Goal: Task Accomplishment & Management: Use online tool/utility

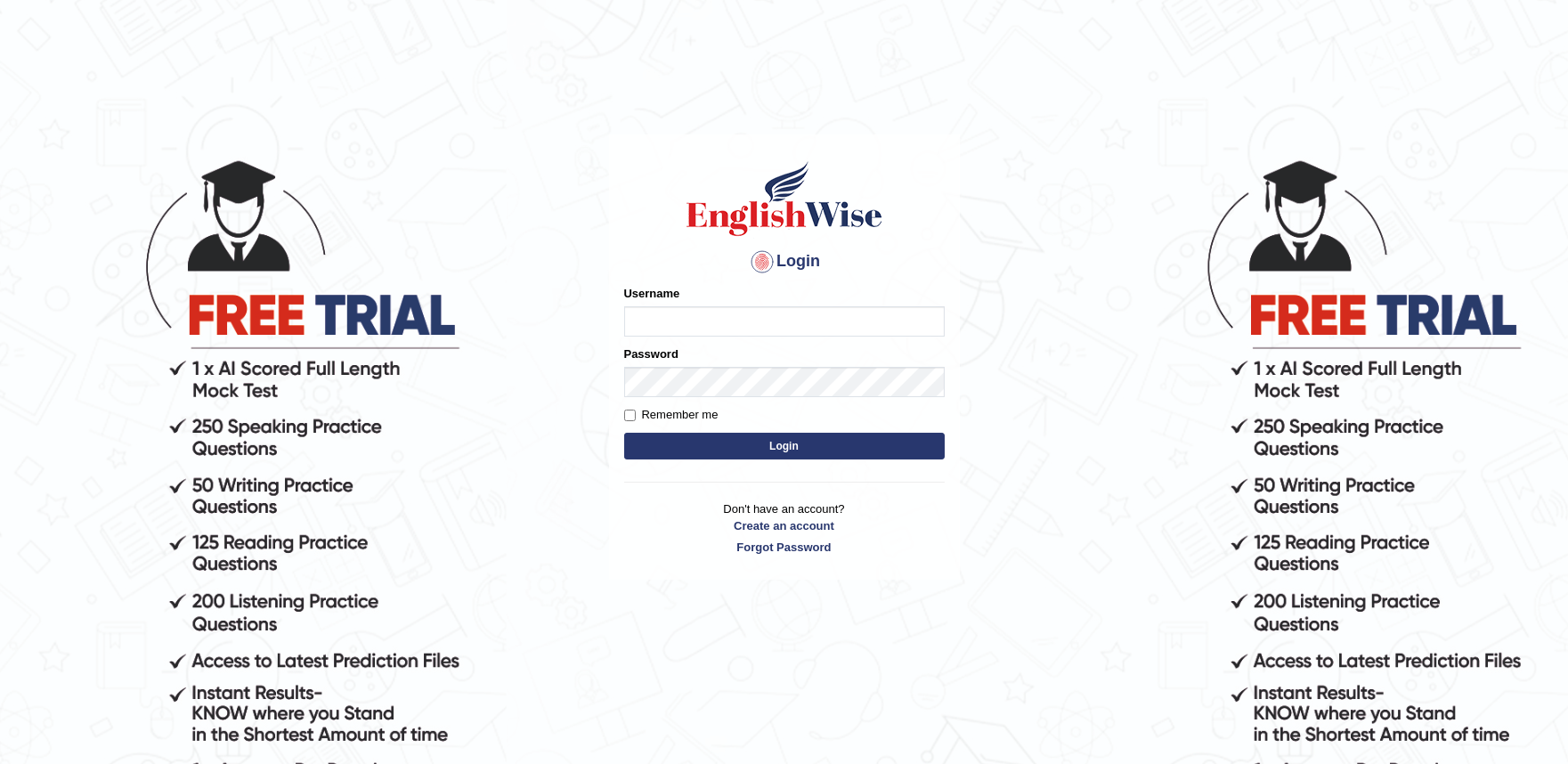
drag, startPoint x: 0, startPoint y: 0, endPoint x: 732, endPoint y: 319, distance: 798.5
click at [732, 319] on input "Username" at bounding box center [784, 321] width 320 height 30
click at [799, 252] on h4 "Login" at bounding box center [784, 261] width 320 height 28
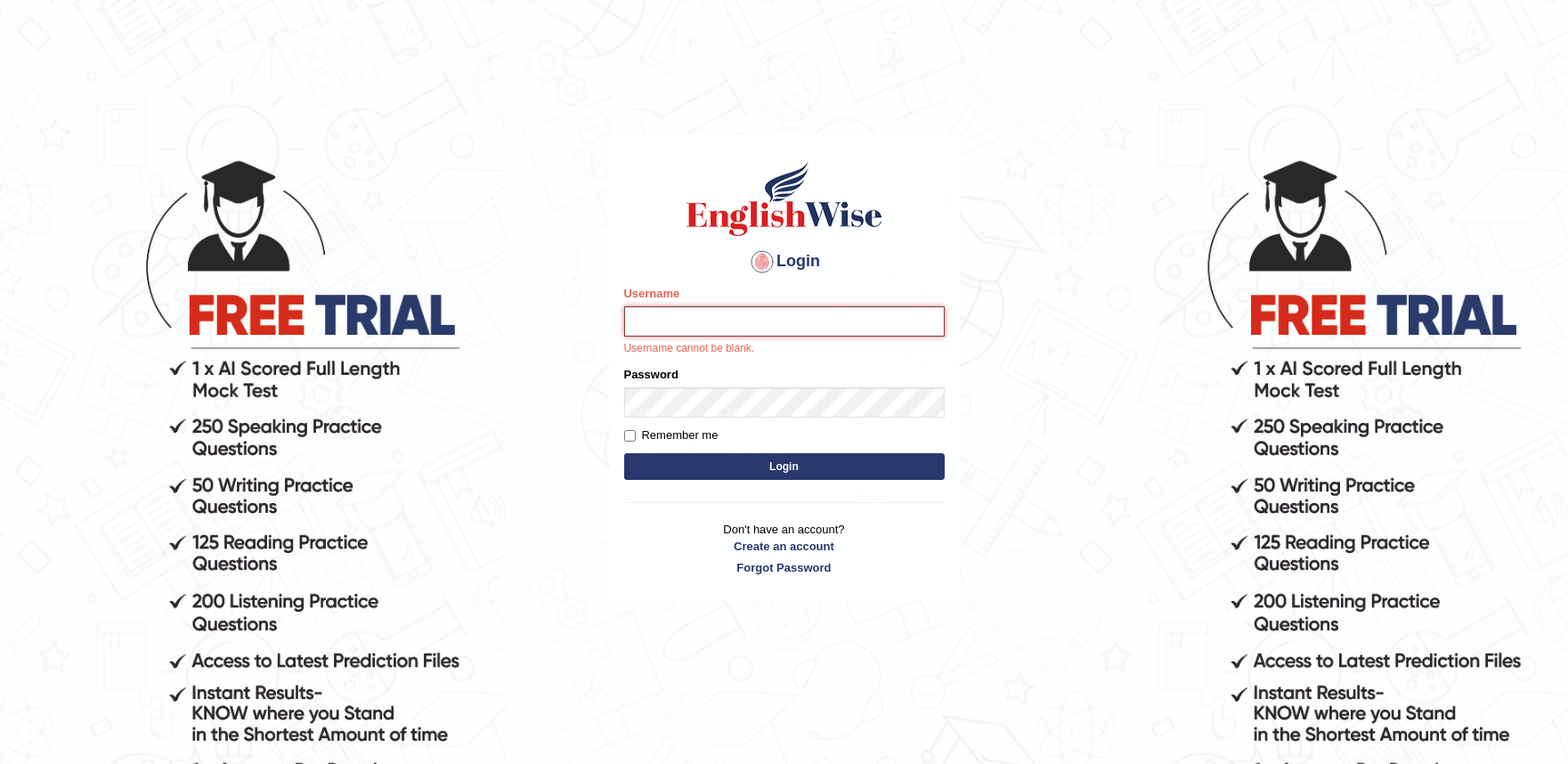
click at [790, 316] on input "Username" at bounding box center [784, 321] width 320 height 30
type input "successgrg"
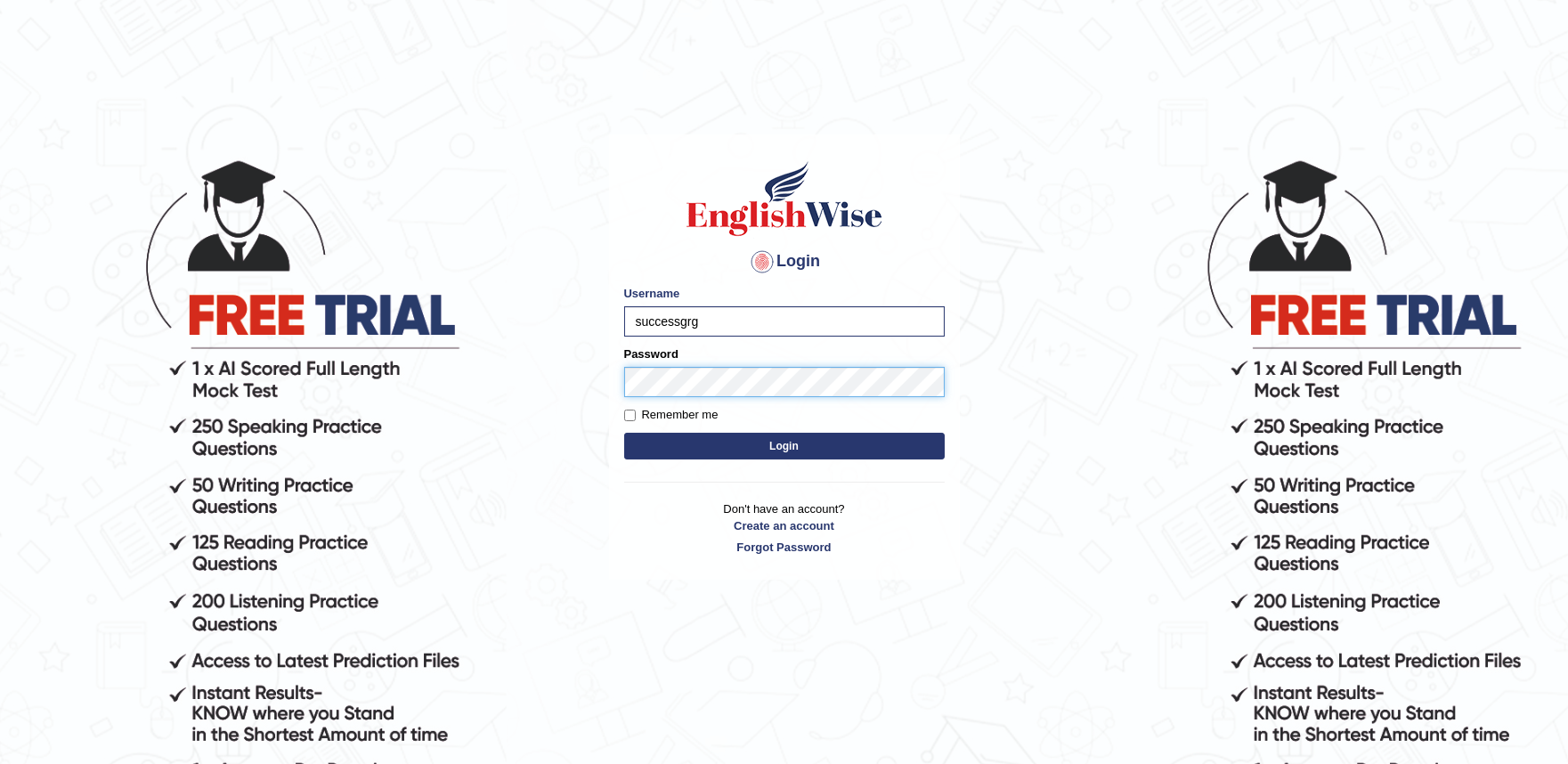
click at [624, 433] on button "Login" at bounding box center [784, 445] width 320 height 26
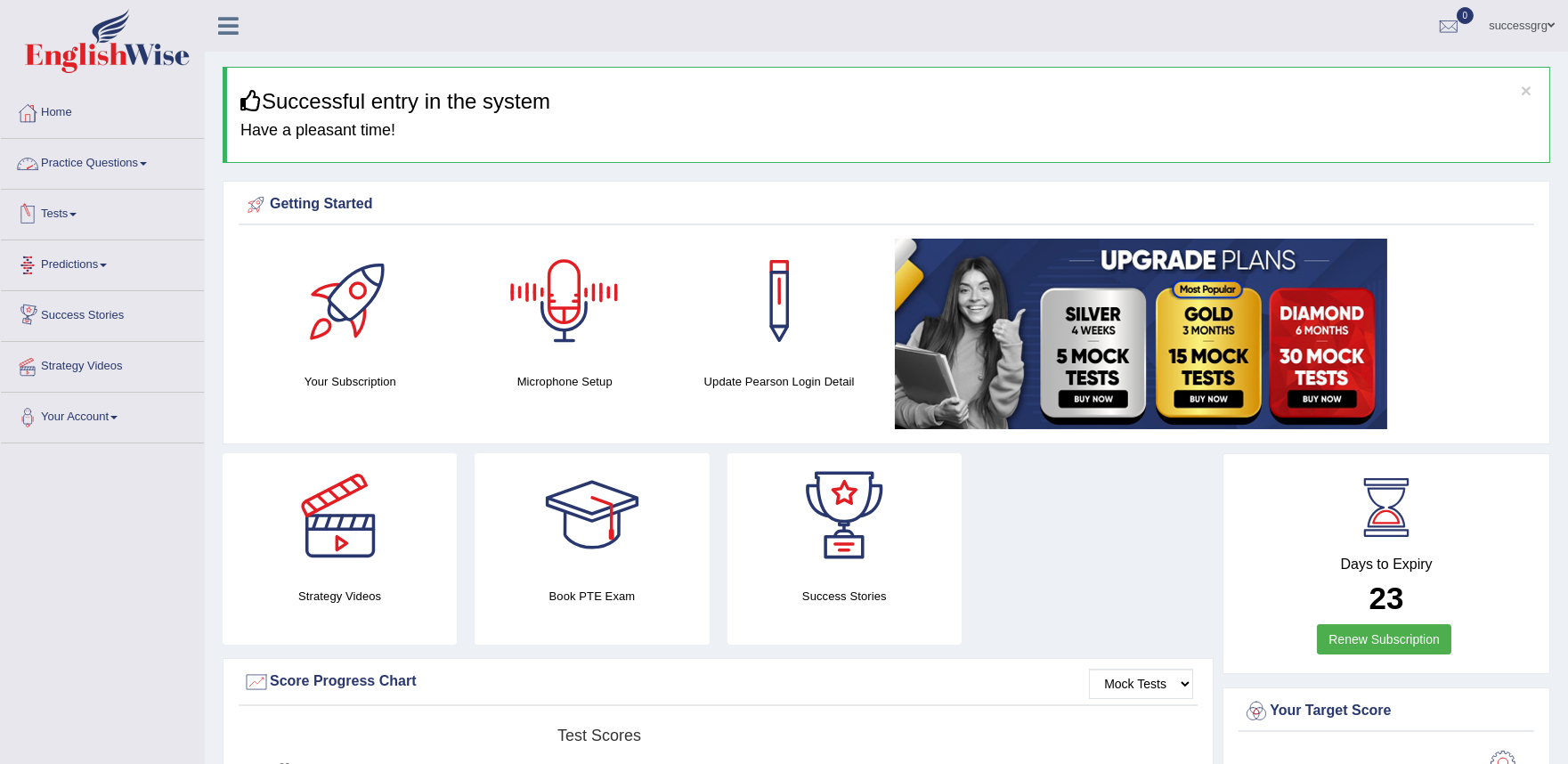
click at [94, 218] on link "Tests" at bounding box center [102, 212] width 203 height 45
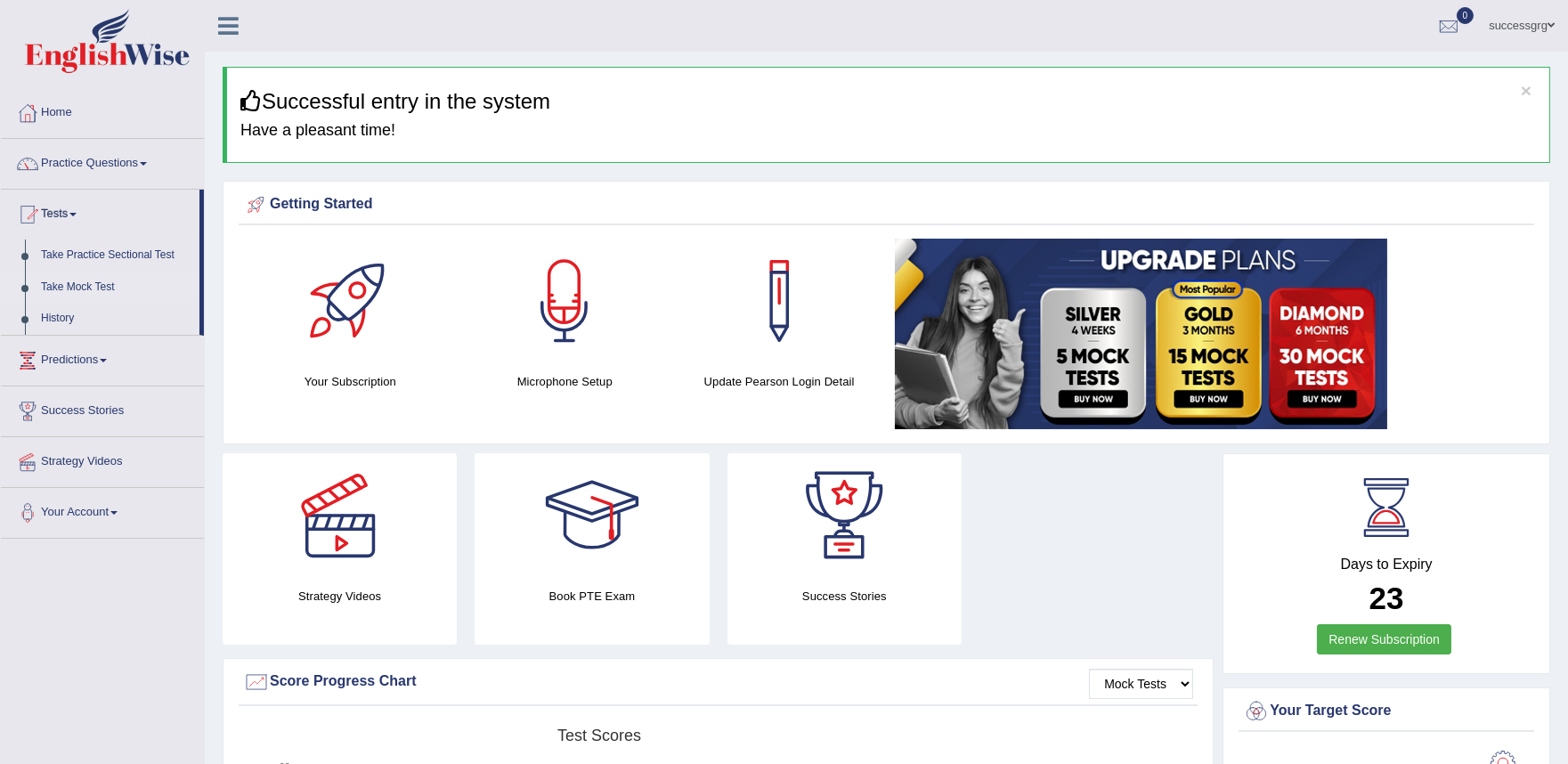
click at [73, 281] on link "Take Mock Test" at bounding box center [116, 288] width 166 height 32
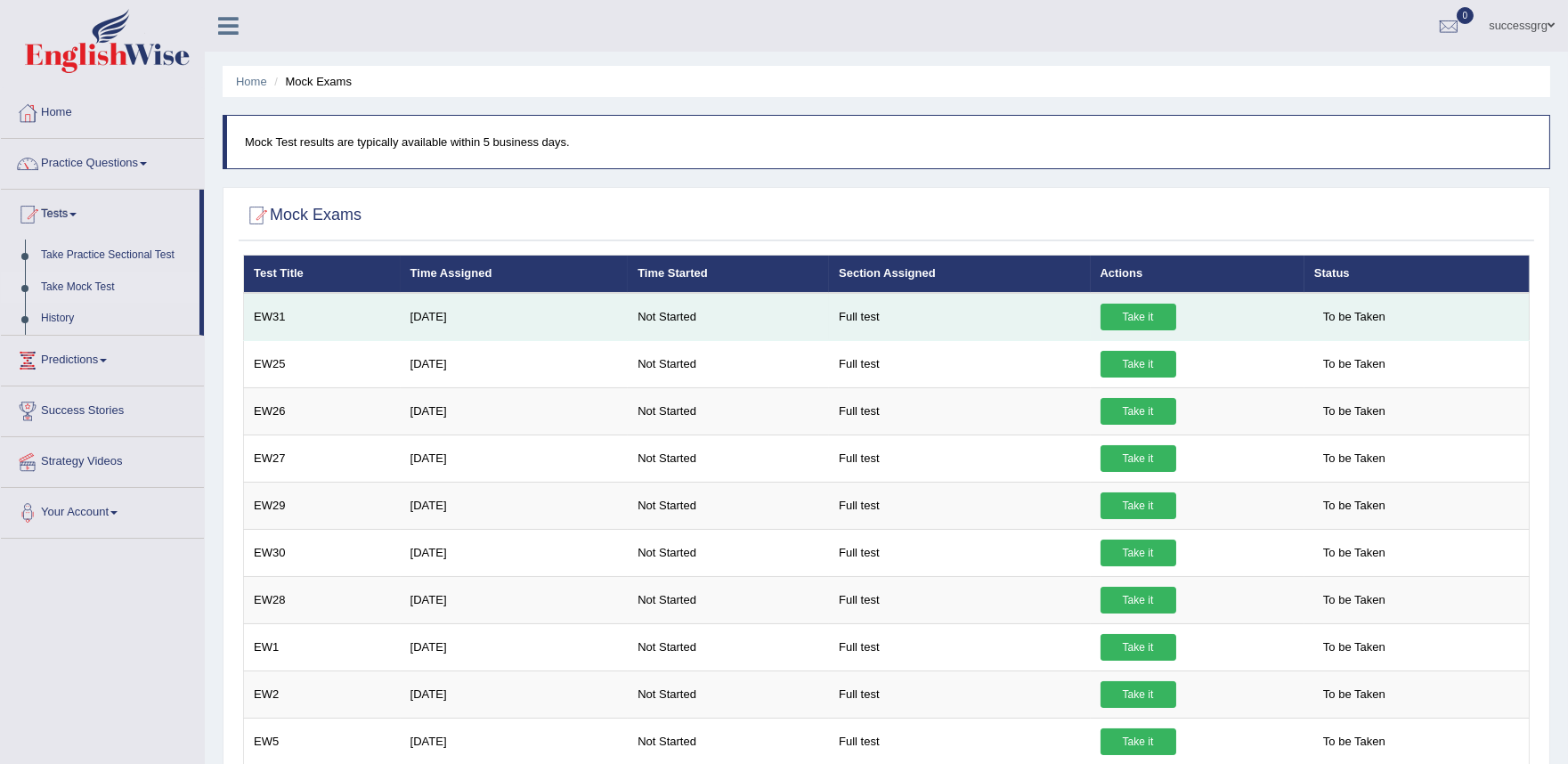
click at [1142, 309] on link "Take it" at bounding box center [1138, 317] width 76 height 26
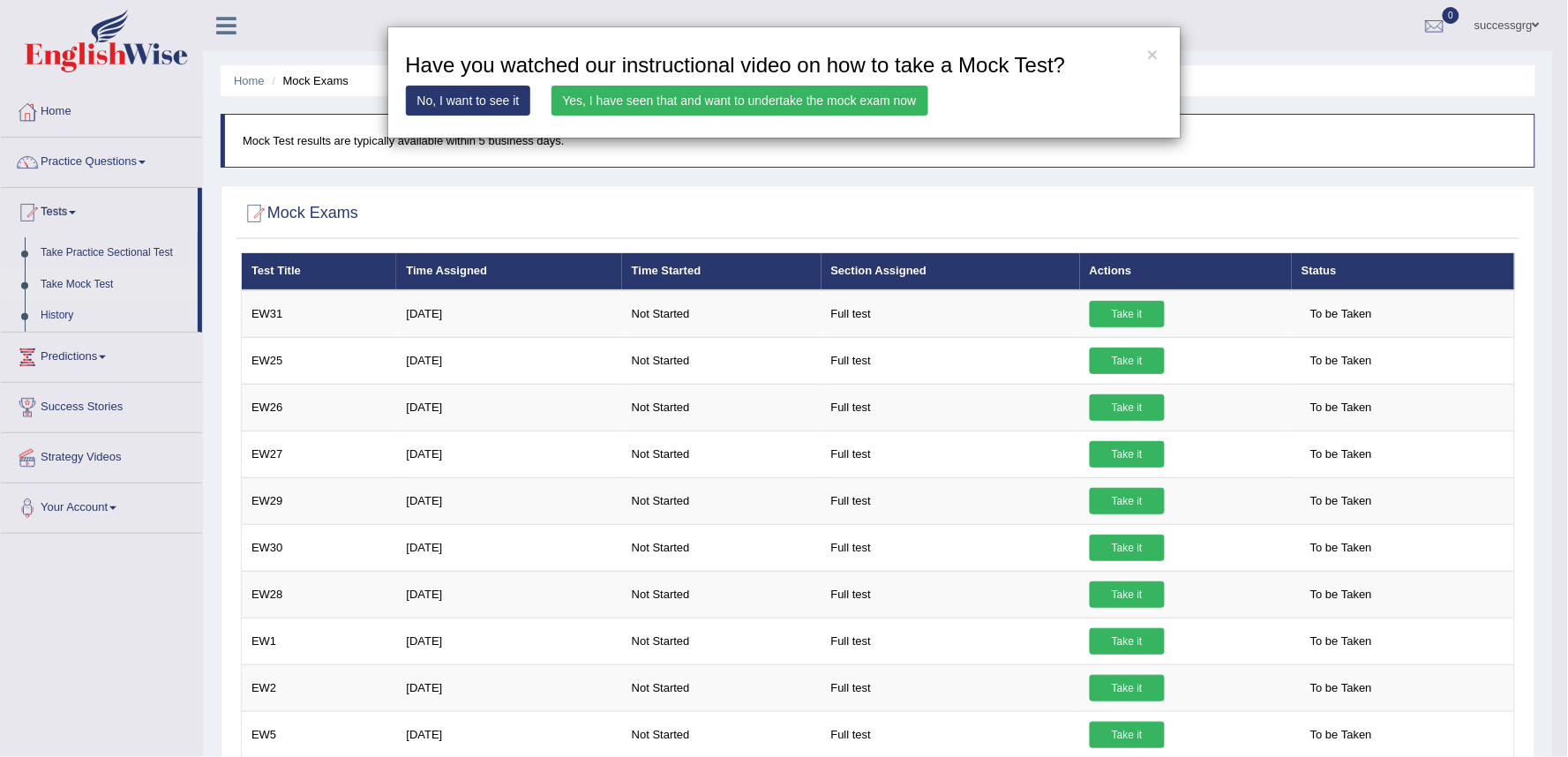
click at [879, 108] on link "Yes, I have seen that and want to undertake the mock exam now" at bounding box center [740, 100] width 377 height 30
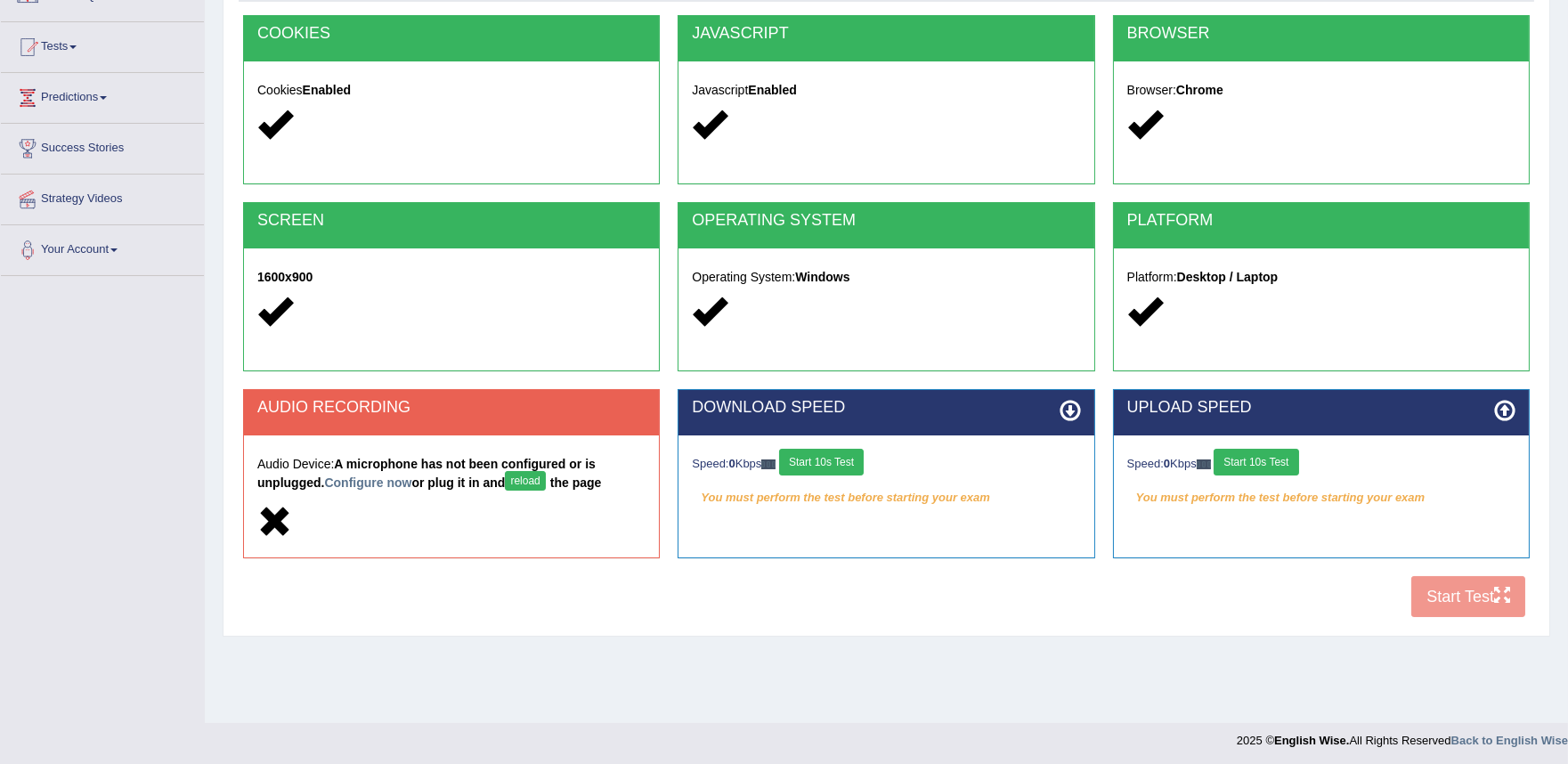
scroll to position [170, 0]
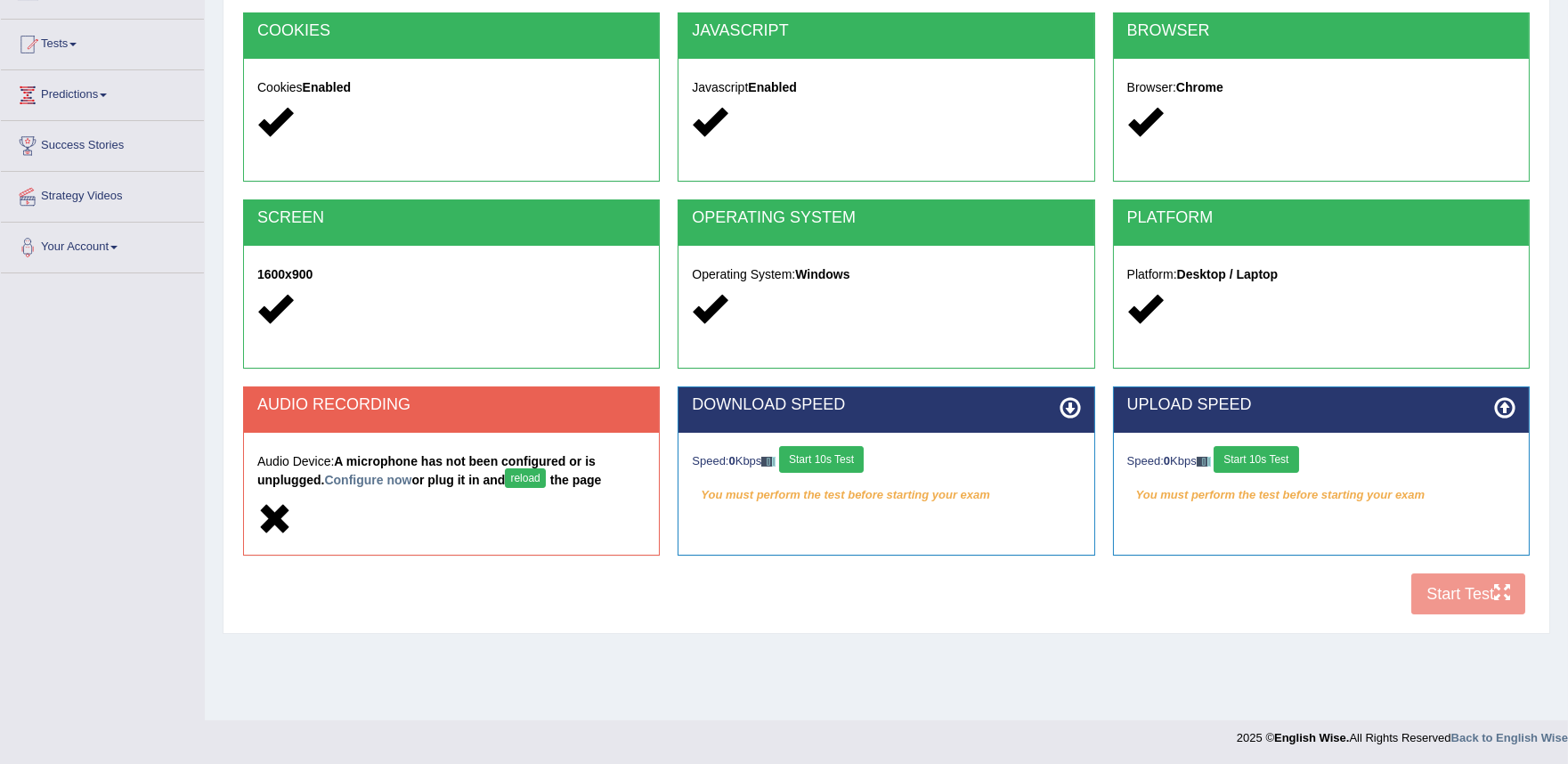
drag, startPoint x: 852, startPoint y: 455, endPoint x: 1043, endPoint y: 413, distance: 195.6
click at [853, 455] on button "Start 10s Test" at bounding box center [821, 459] width 85 height 26
click at [1248, 448] on button "Start 10s Test" at bounding box center [1256, 459] width 85 height 26
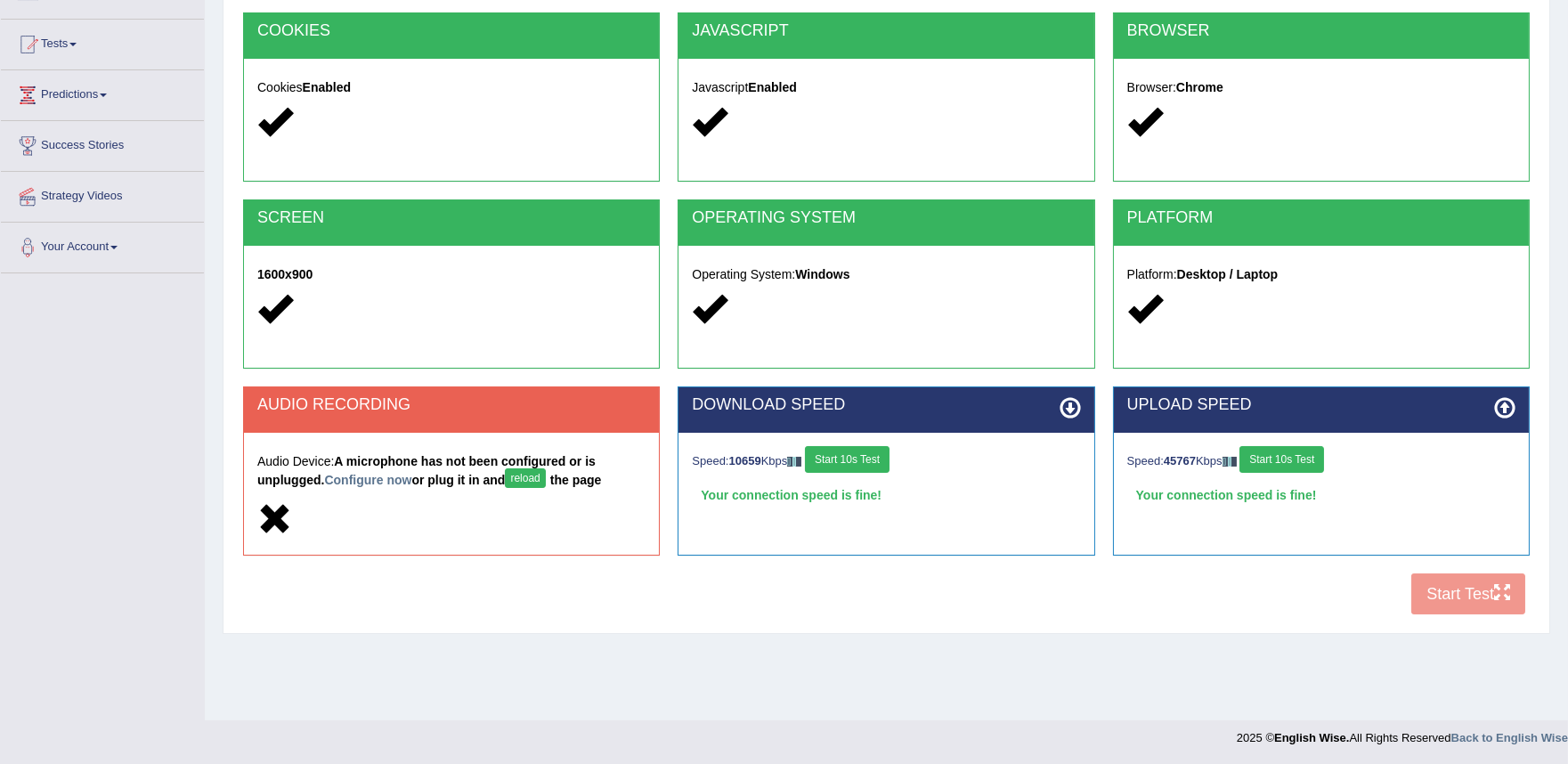
click at [1296, 461] on button "Start 10s Test" at bounding box center [1281, 459] width 85 height 26
click at [863, 458] on button "Start 10s Test" at bounding box center [847, 459] width 85 height 26
click at [1273, 446] on button "Start 10s Test" at bounding box center [1281, 459] width 85 height 26
click at [539, 476] on button "reload" at bounding box center [525, 477] width 40 height 19
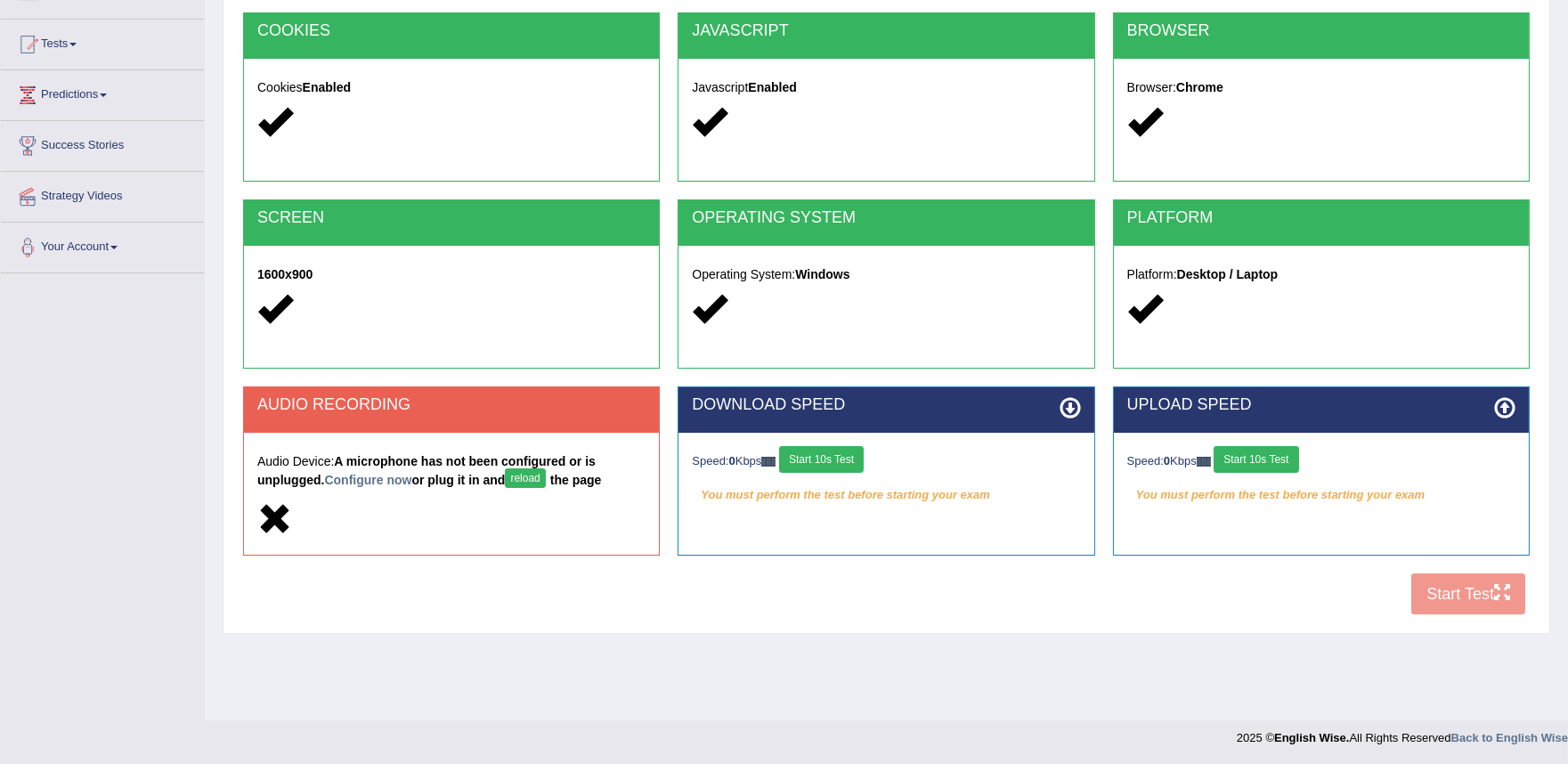
click at [538, 477] on button "reload" at bounding box center [525, 477] width 40 height 19
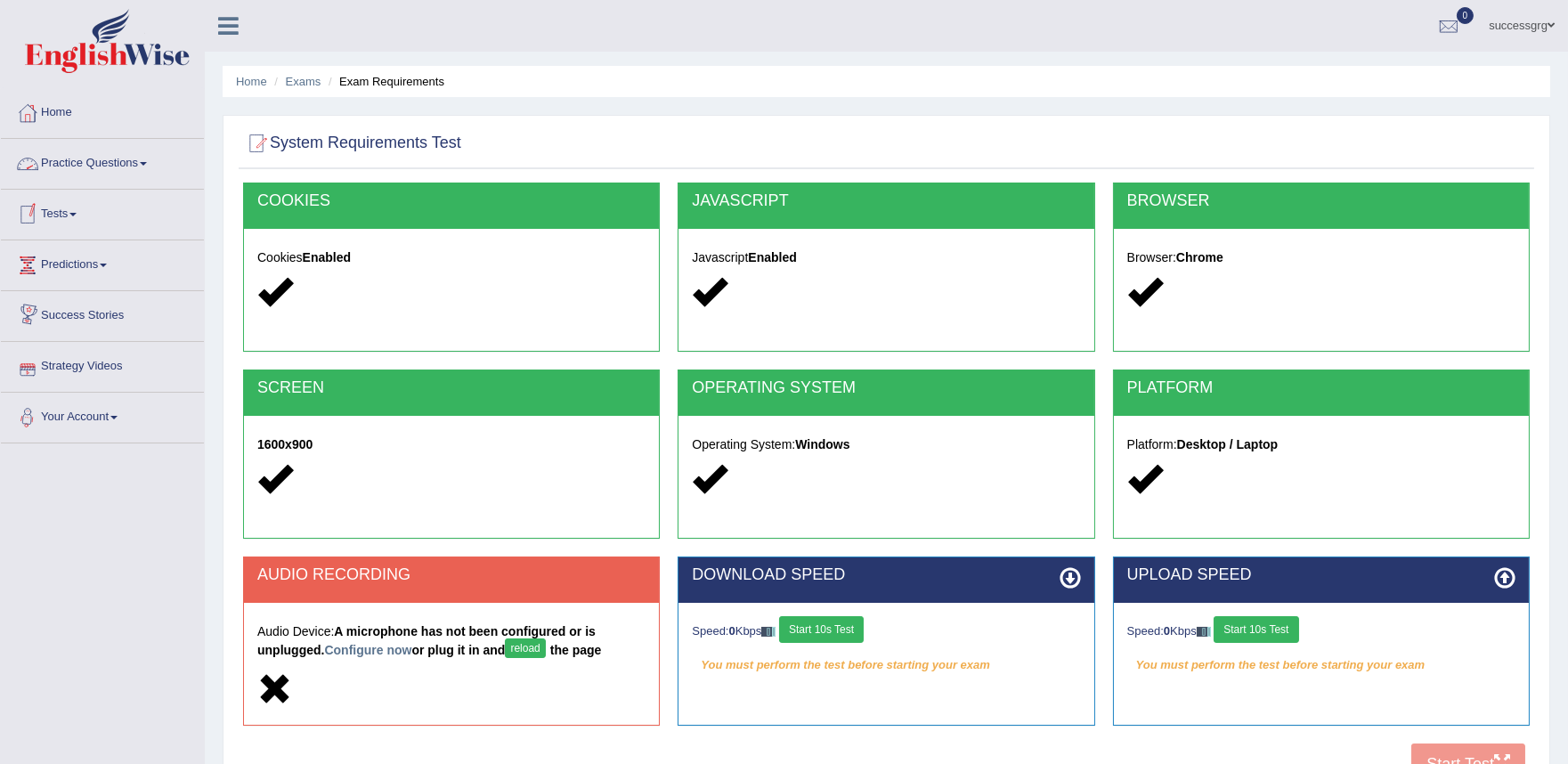
click at [57, 131] on li "Home" at bounding box center [102, 114] width 203 height 51
click at [55, 109] on link "Home" at bounding box center [100, 110] width 199 height 45
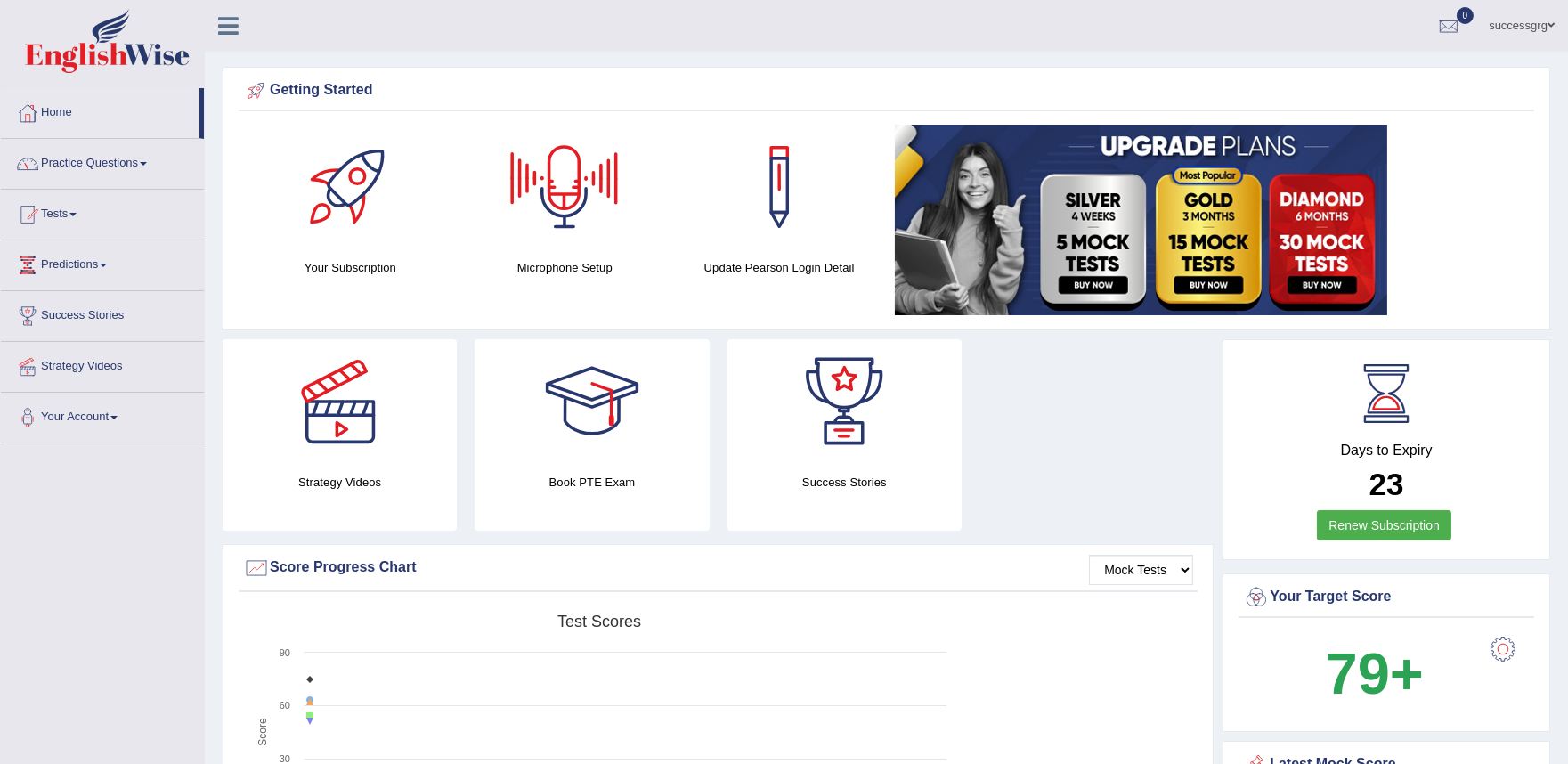
drag, startPoint x: 538, startPoint y: 297, endPoint x: 538, endPoint y: 255, distance: 42.0
click at [538, 274] on div "Your Subscription Microphone Setup Update Pearson Login Detail" at bounding box center [885, 223] width 1295 height 196
click at [538, 255] on div "Microphone Setup" at bounding box center [565, 201] width 197 height 152
click at [535, 226] on div at bounding box center [564, 187] width 125 height 125
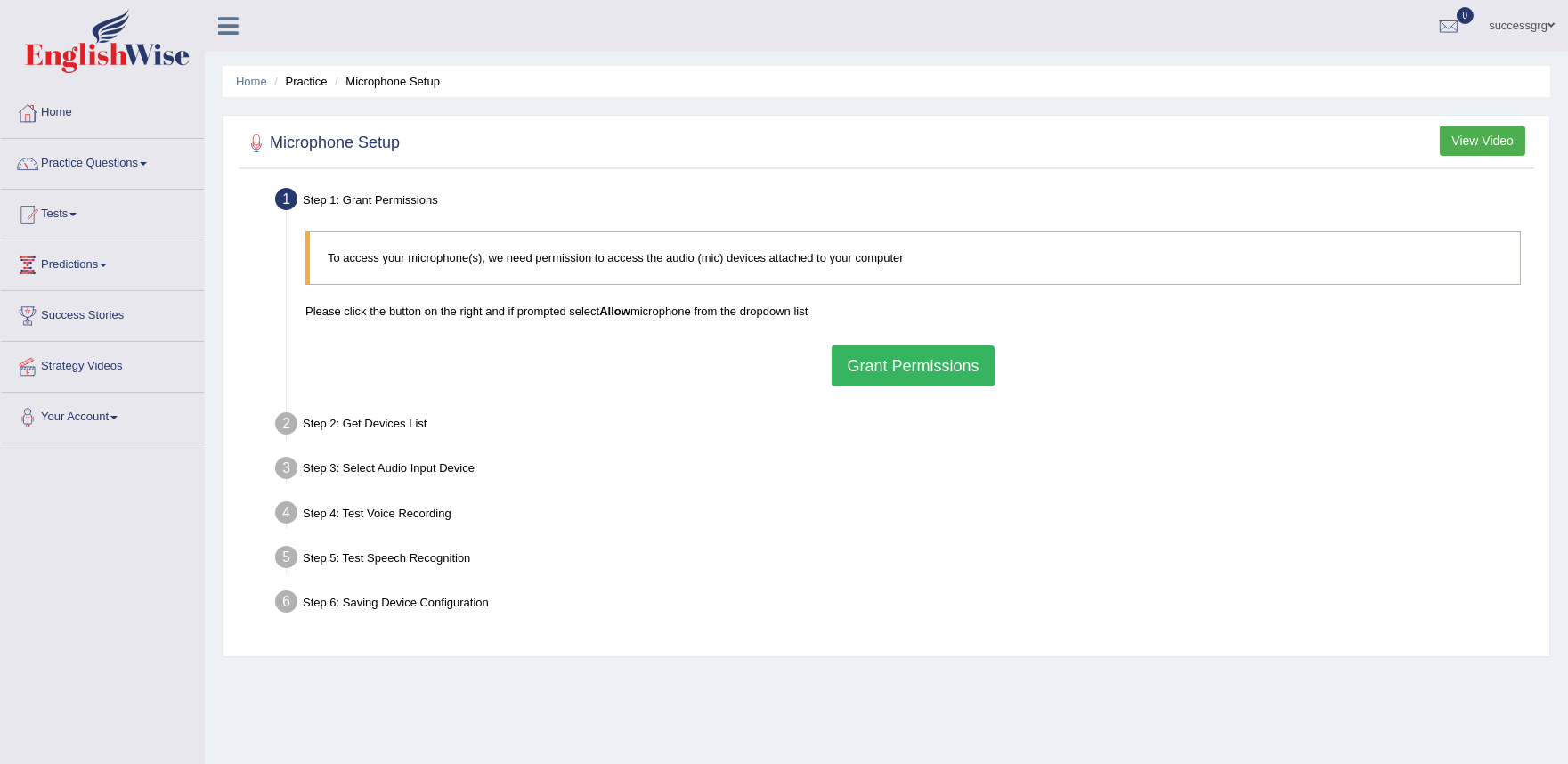
drag, startPoint x: 0, startPoint y: 0, endPoint x: 932, endPoint y: 369, distance: 1002.4
click at [932, 370] on button "Grant Permissions" at bounding box center [913, 365] width 162 height 41
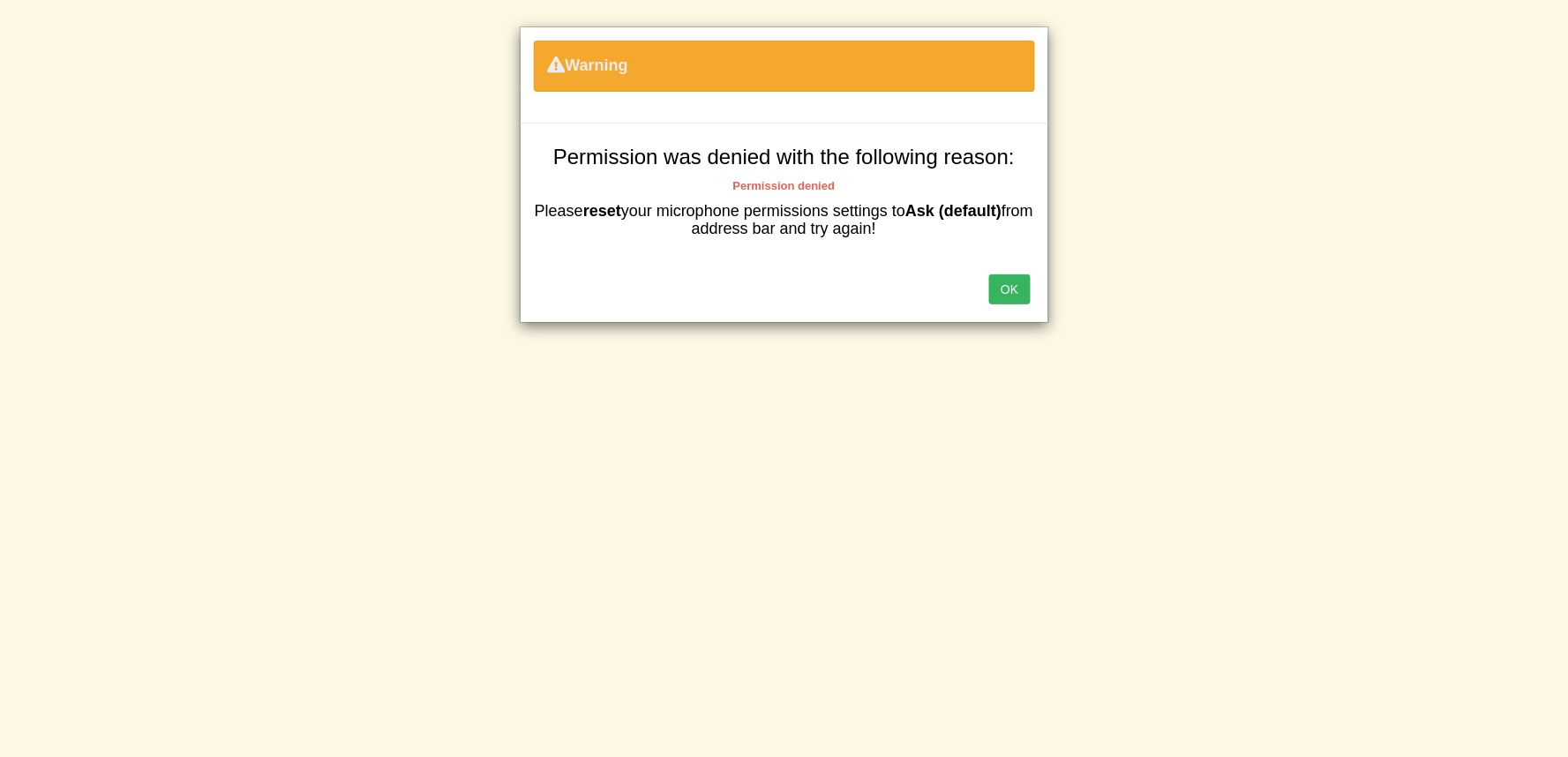
click at [1002, 285] on button "OK" at bounding box center [1010, 289] width 41 height 30
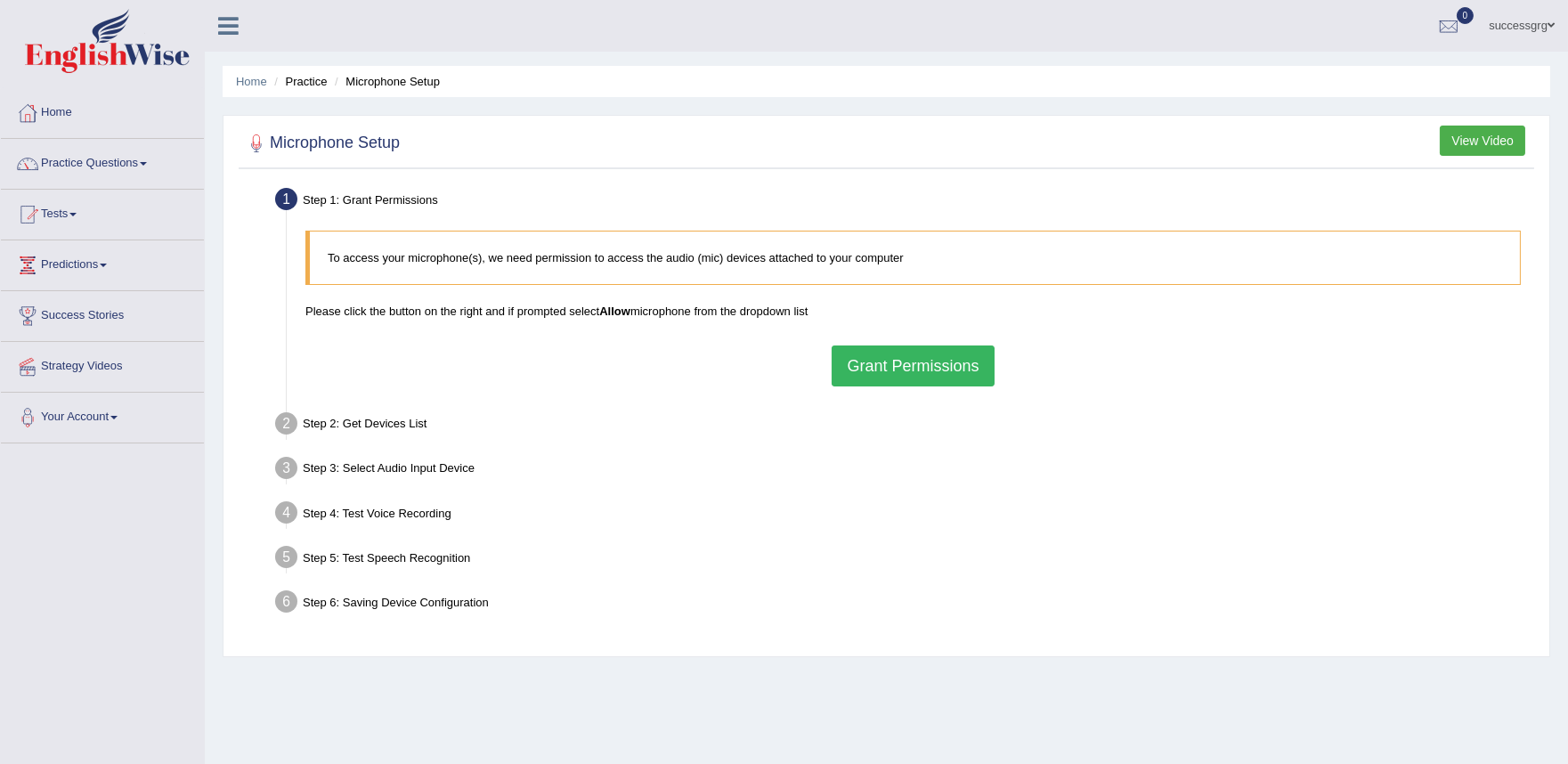
click at [868, 353] on button "Grant Permissions" at bounding box center [913, 365] width 162 height 41
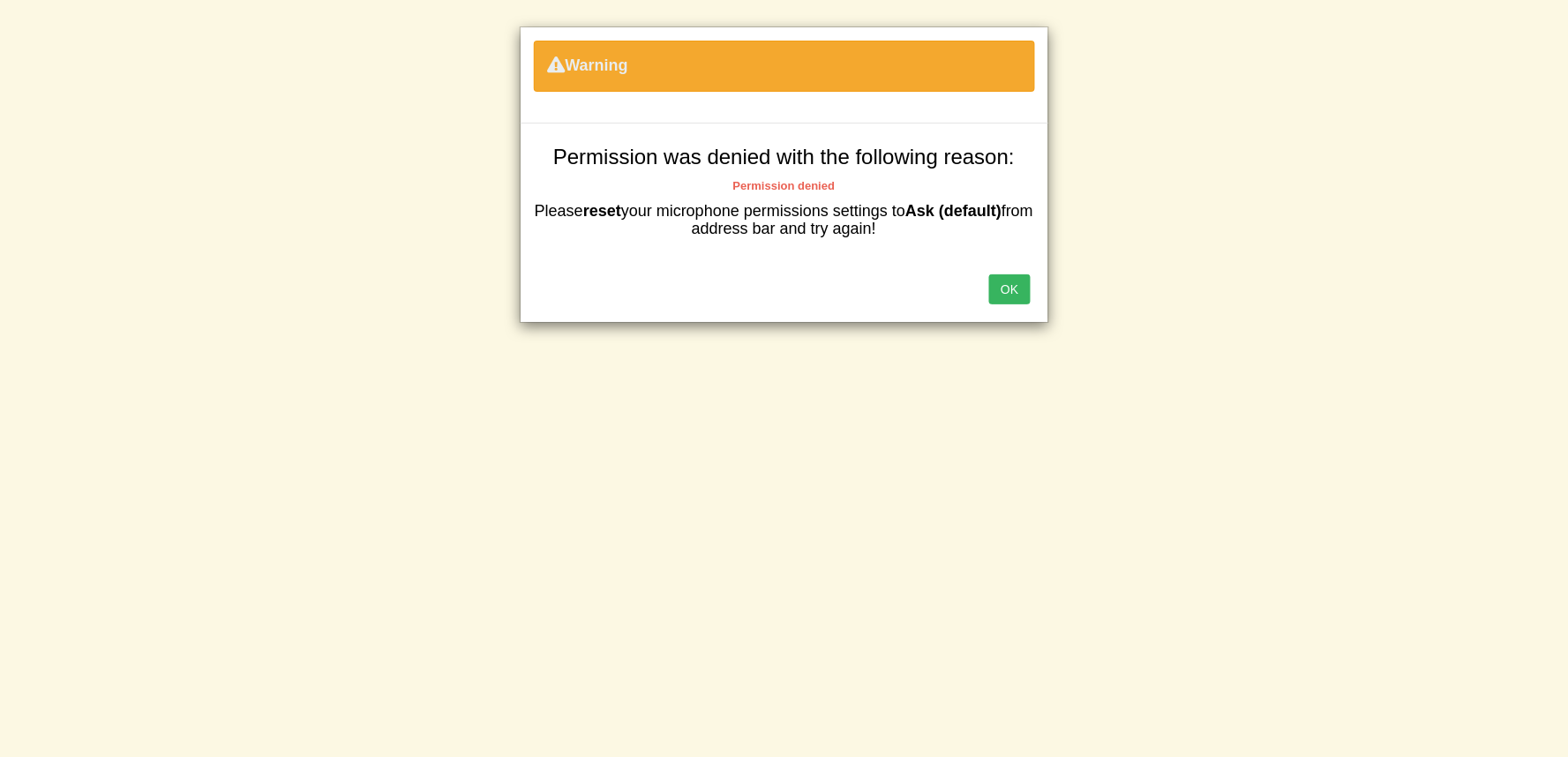
click at [1006, 292] on button "OK" at bounding box center [1010, 289] width 41 height 30
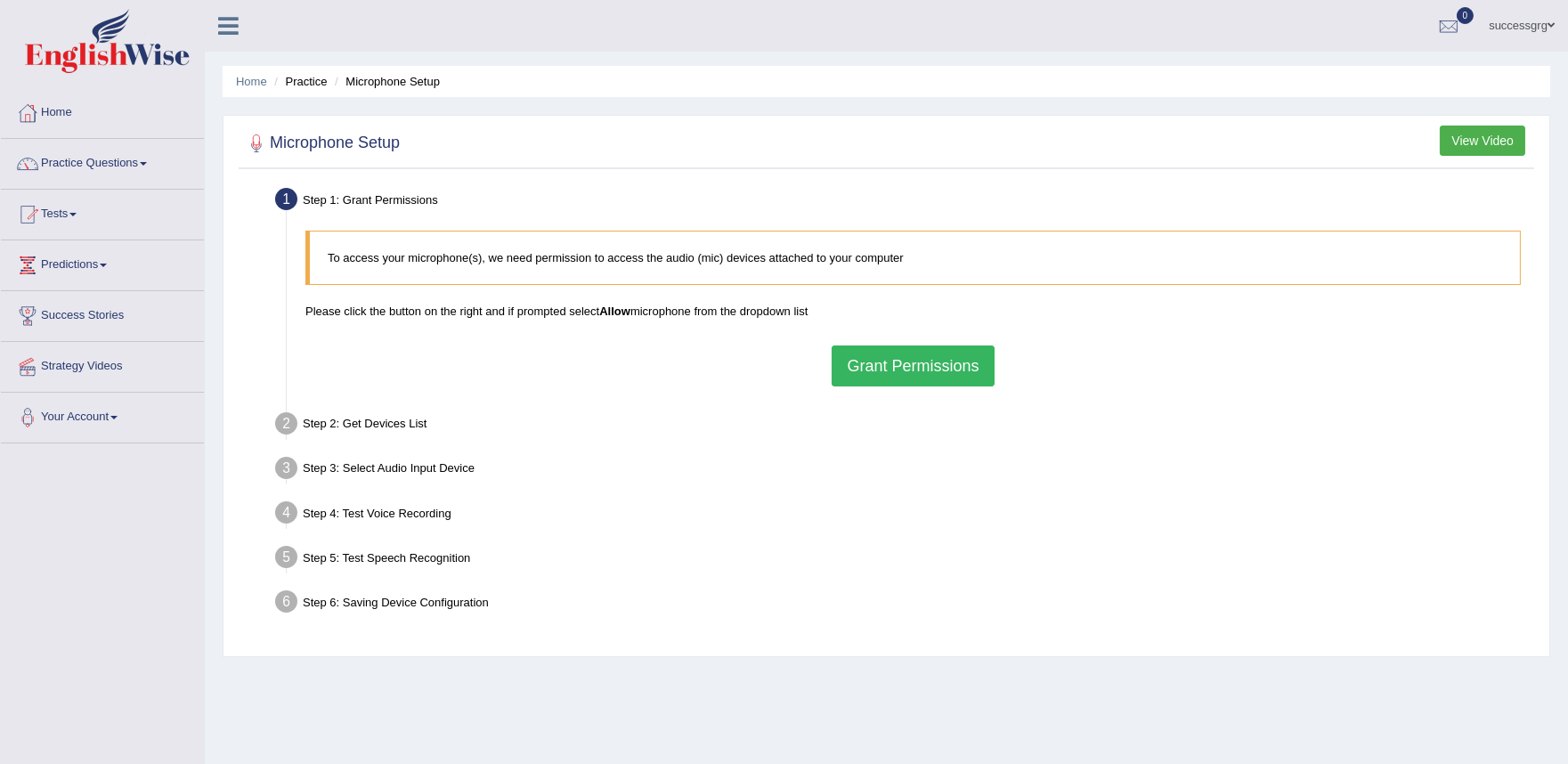
click at [1097, 216] on div "Step 1: Grant Permissions" at bounding box center [904, 202] width 1274 height 39
click at [1427, 620] on div "Step 6: Saving Device Configuration" at bounding box center [904, 604] width 1274 height 39
click at [990, 374] on button "Grant Permissions" at bounding box center [913, 365] width 162 height 41
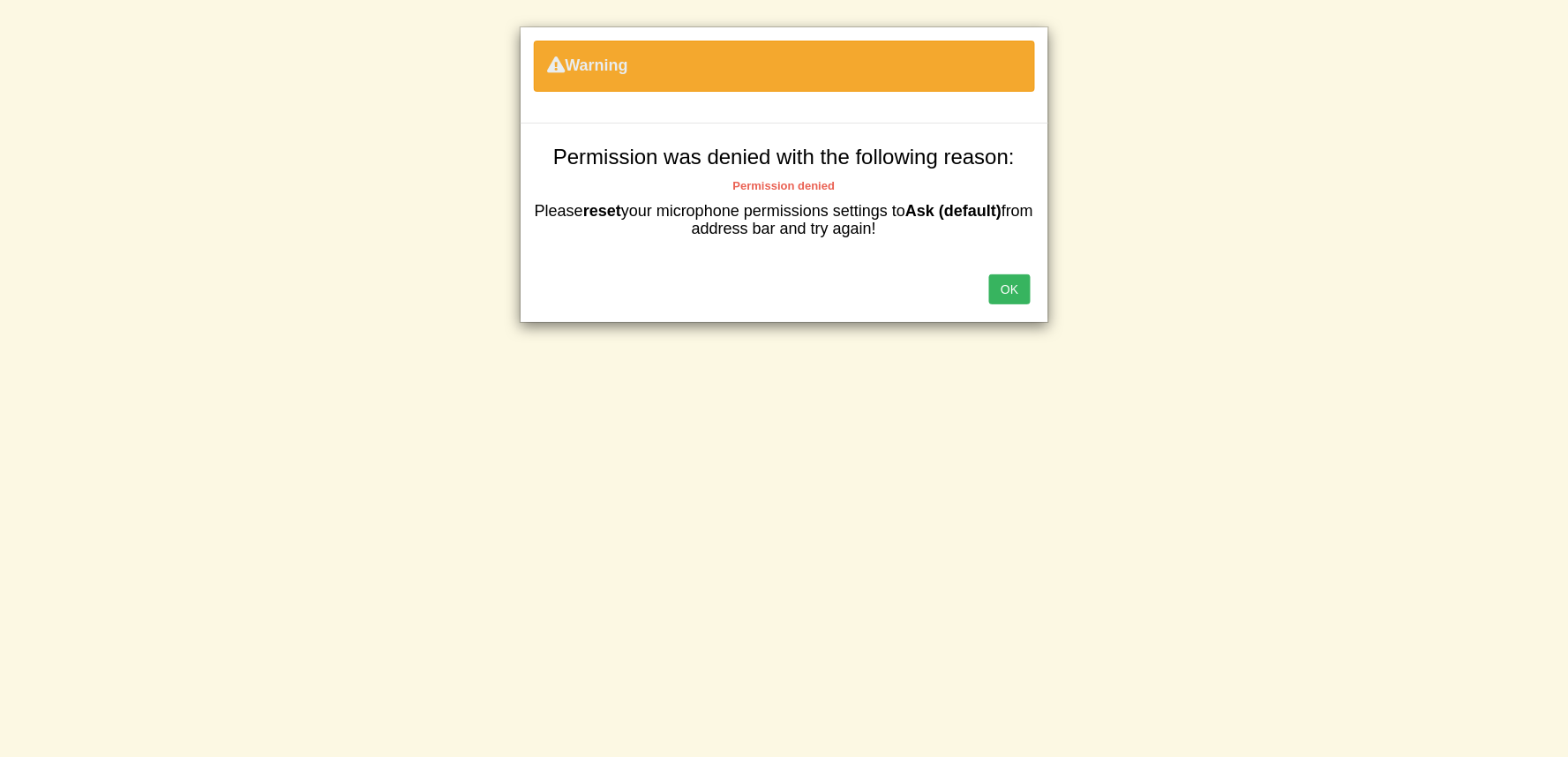
click at [1010, 292] on button "OK" at bounding box center [1010, 289] width 41 height 30
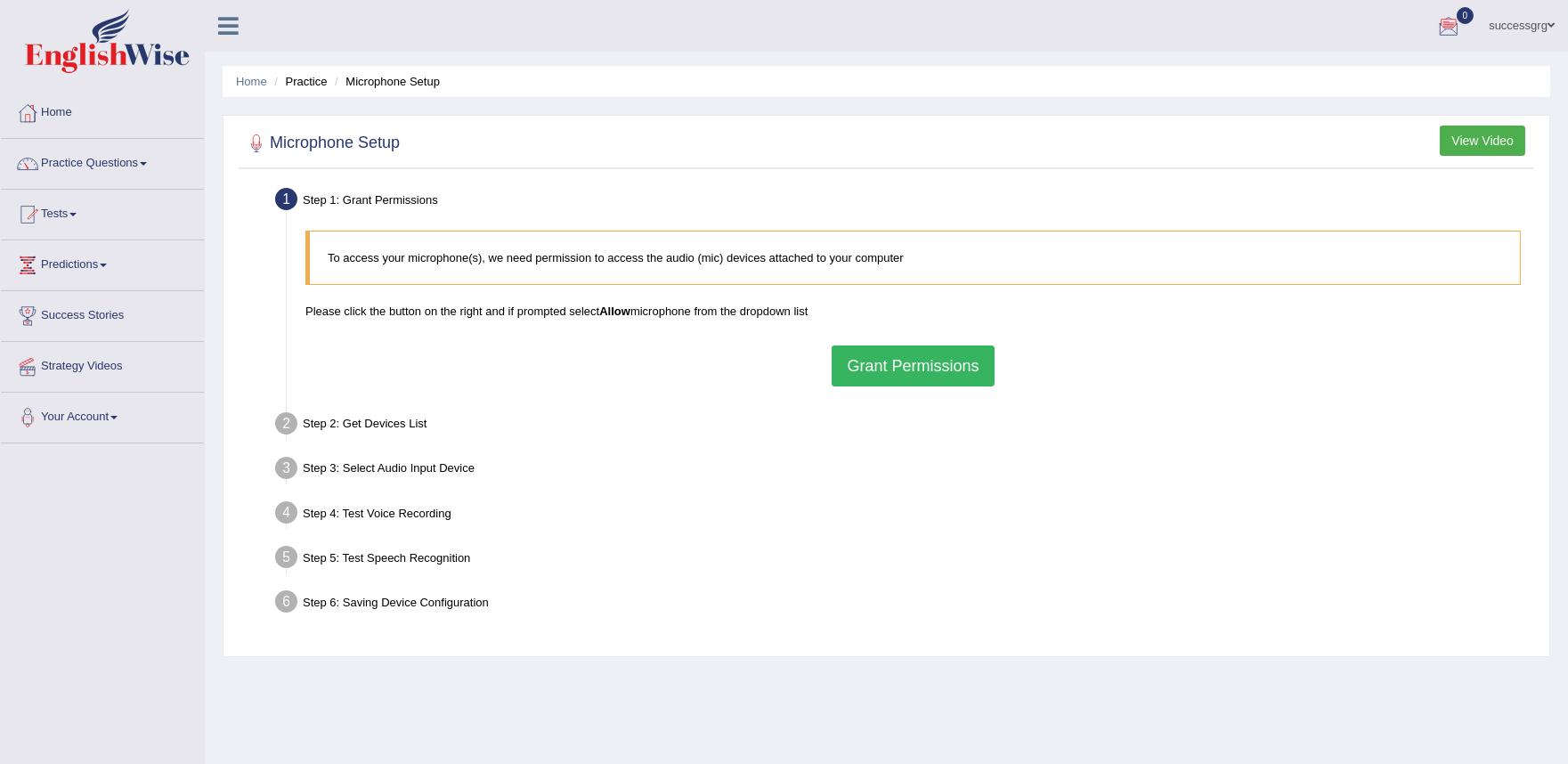
click at [939, 378] on button "Grant Permissions" at bounding box center [913, 365] width 162 height 41
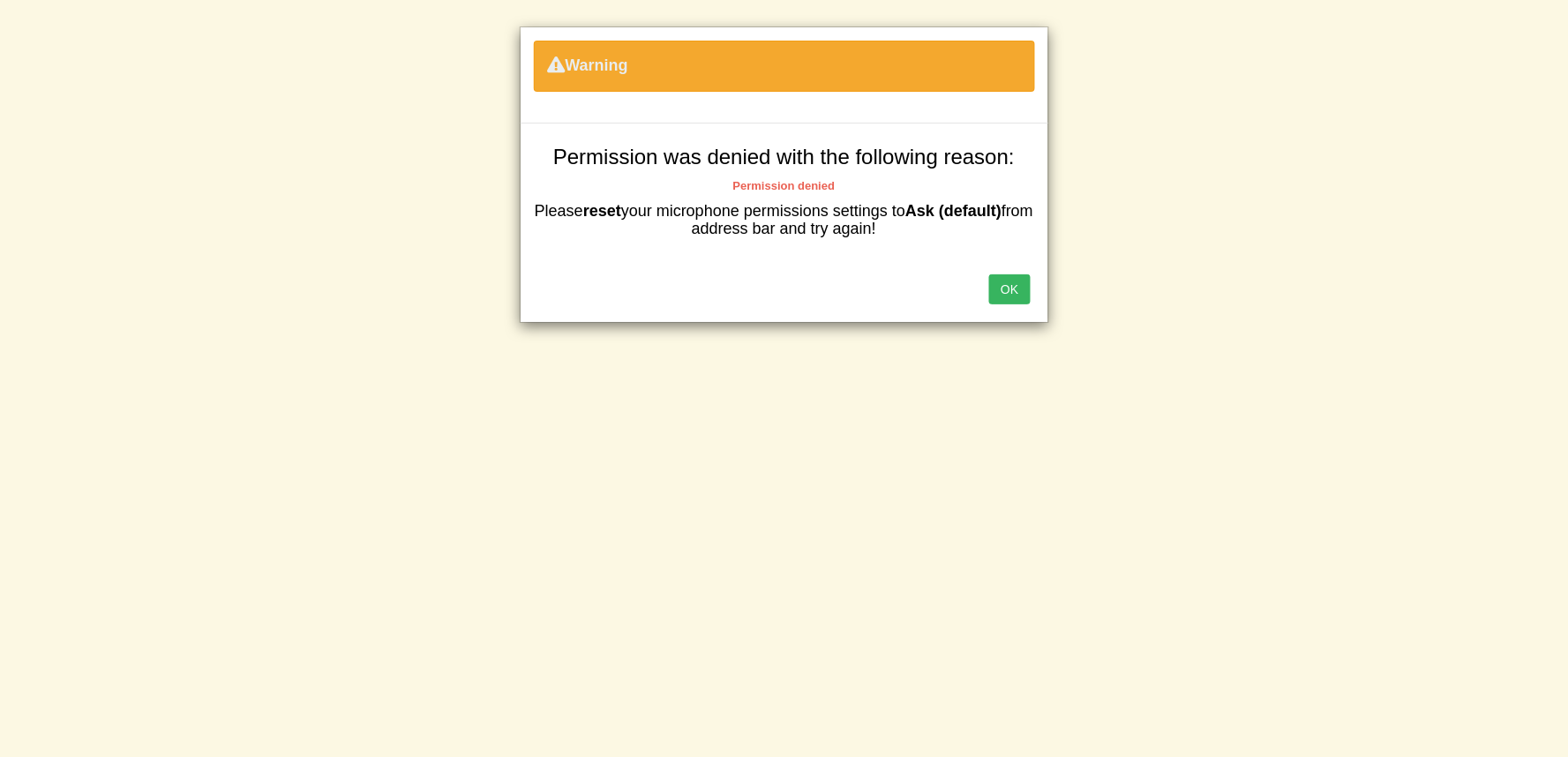
click at [787, 184] on b "Permission denied" at bounding box center [784, 185] width 102 height 14
click at [1013, 279] on button "OK" at bounding box center [1010, 289] width 41 height 30
